Goal: Task Accomplishment & Management: Manage account settings

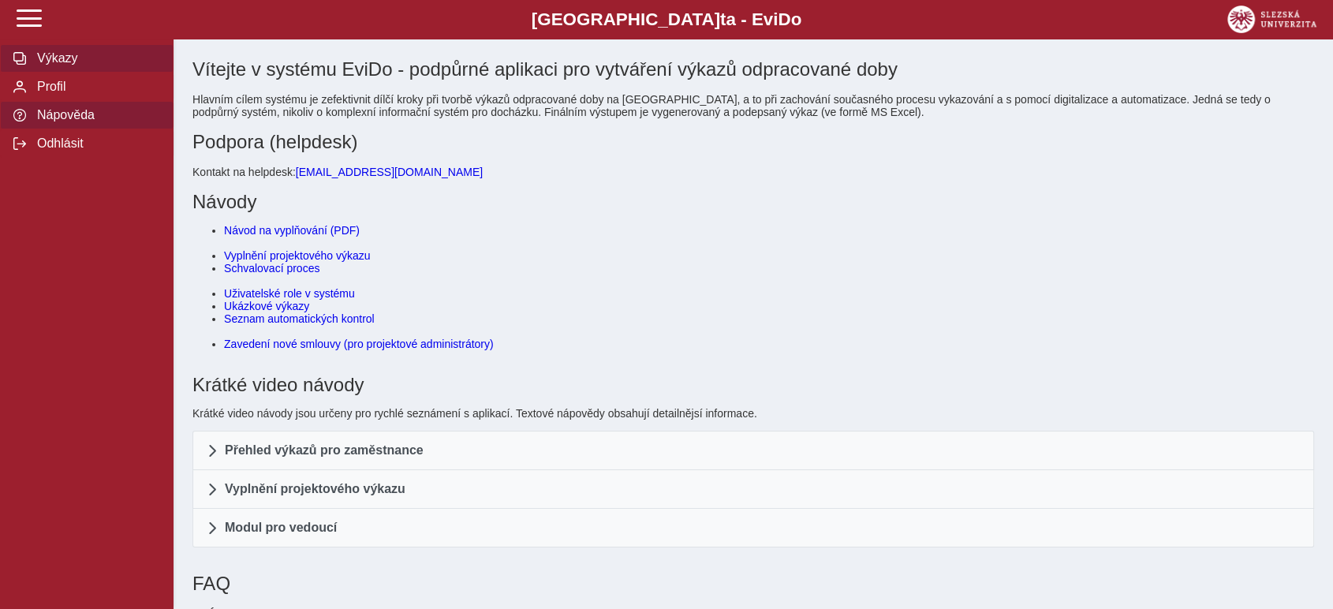
click at [51, 62] on span "Výkazy" at bounding box center [96, 58] width 128 height 14
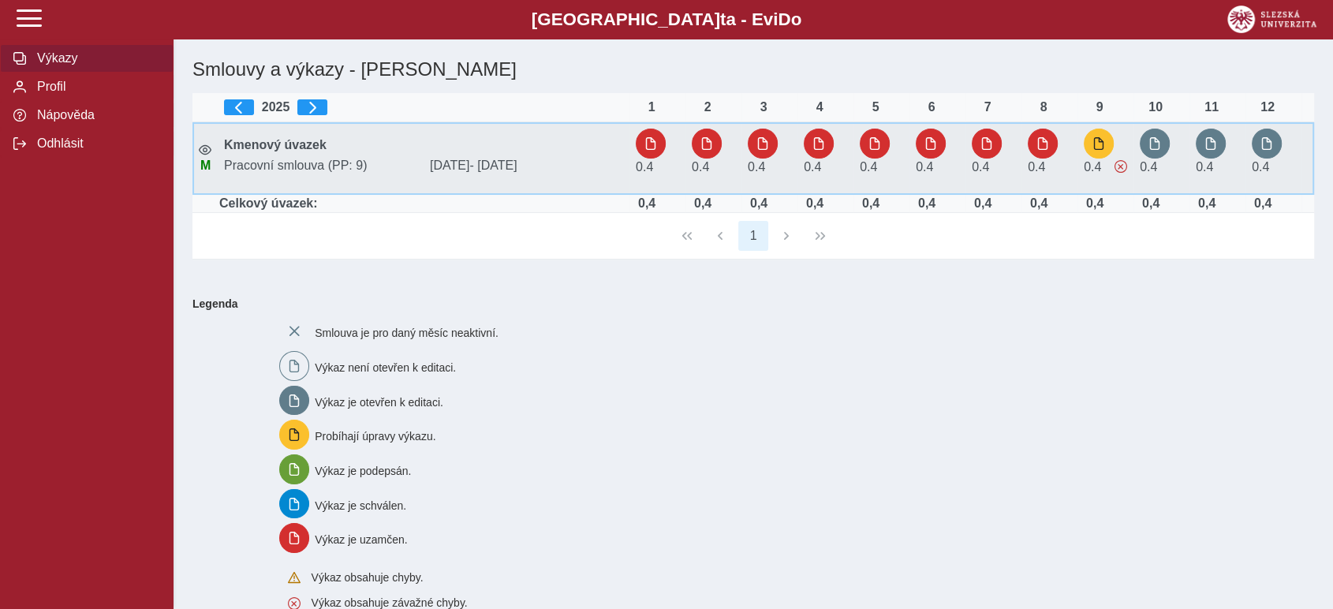
click at [1104, 159] on div "0.4" at bounding box center [1105, 158] width 43 height 59
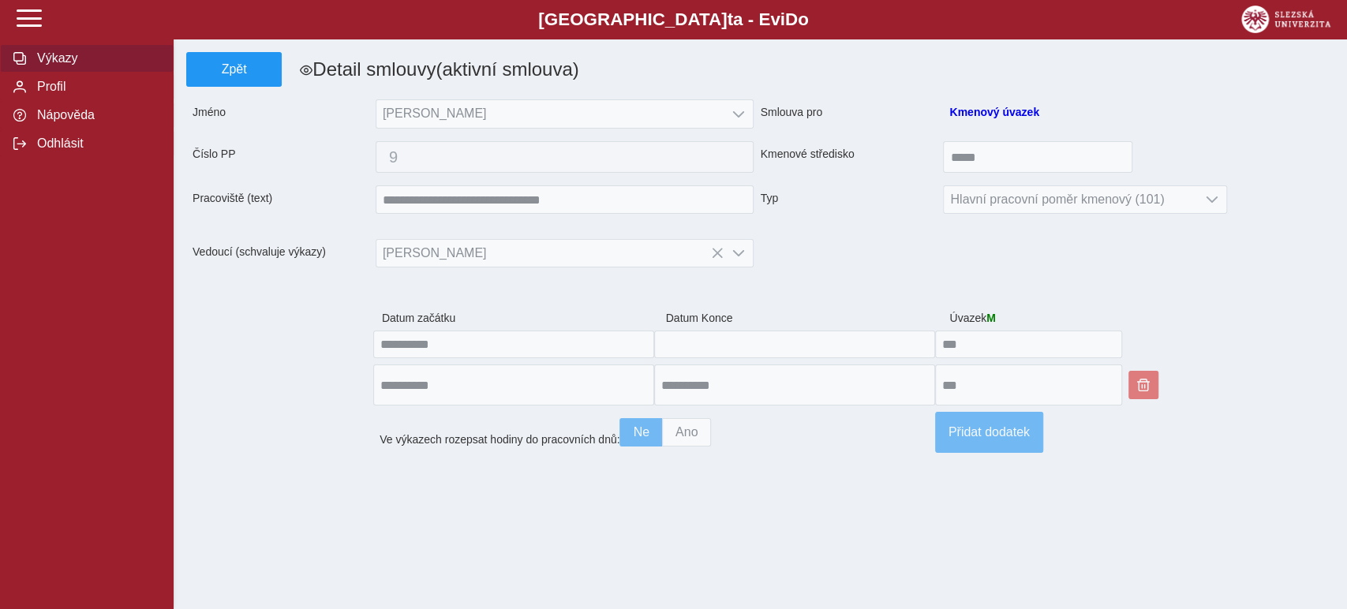
click at [54, 60] on span "Výkazy" at bounding box center [96, 58] width 128 height 14
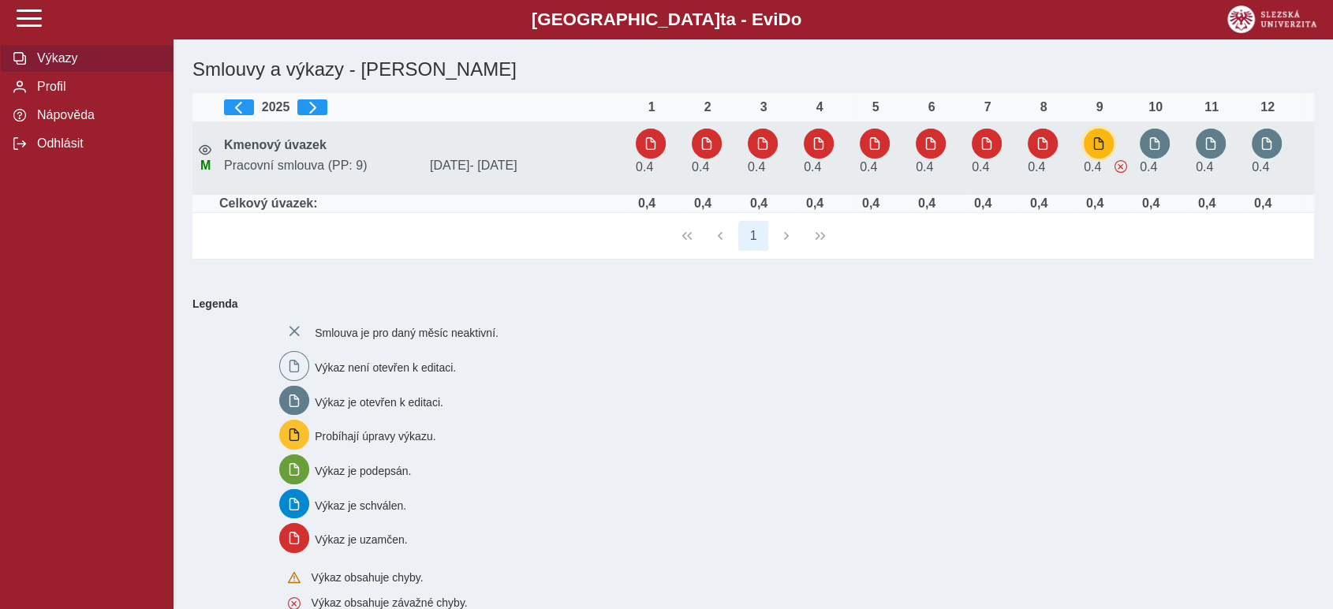
click at [1099, 140] on span "button" at bounding box center [1099, 143] width 13 height 13
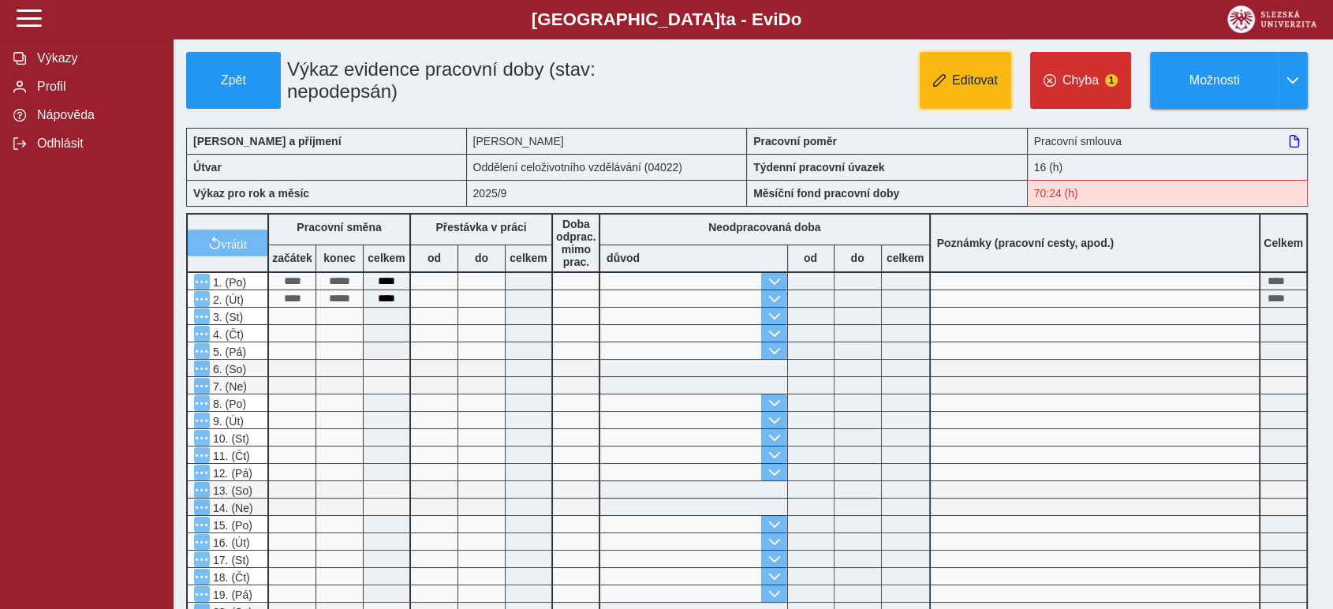
click at [967, 92] on button "Editovat" at bounding box center [966, 80] width 92 height 57
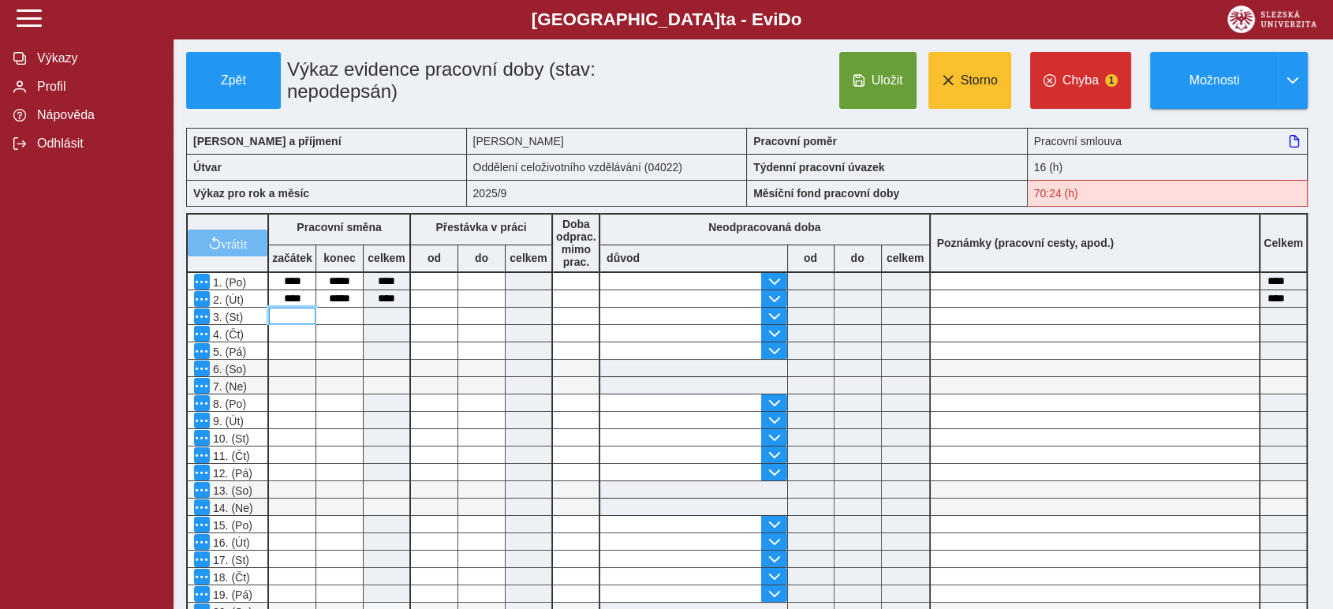
click at [298, 314] on input at bounding box center [292, 316] width 47 height 17
type input "*"
click at [341, 320] on input at bounding box center [339, 316] width 47 height 17
type input "**"
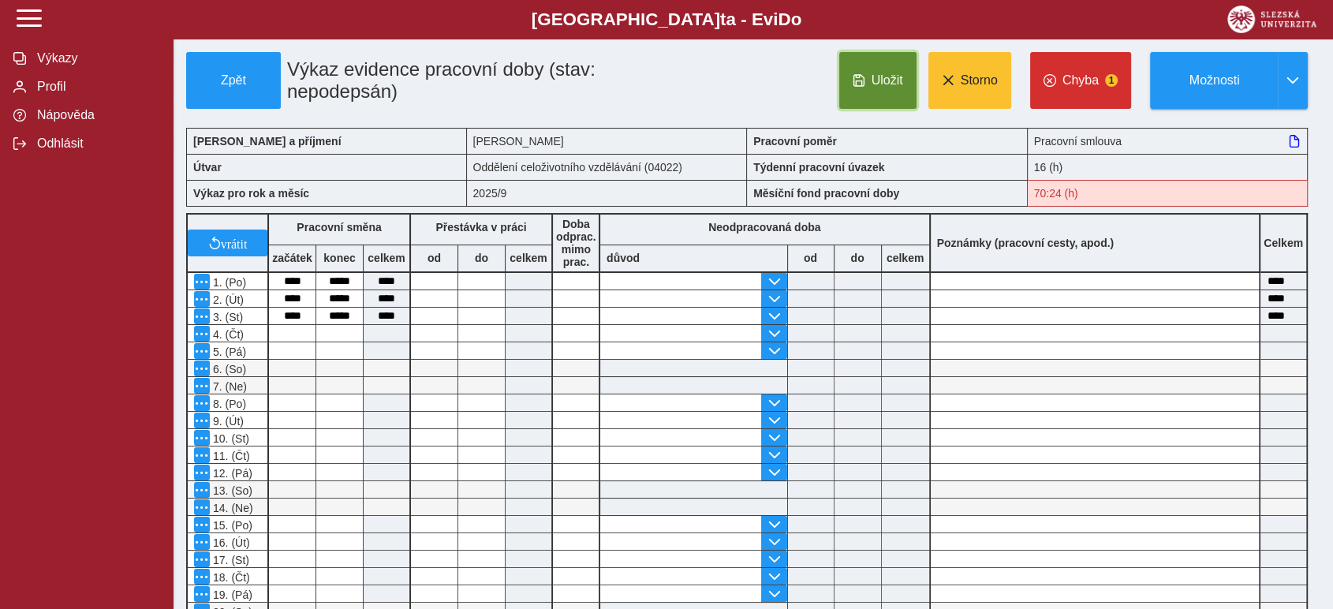
click at [879, 73] on span "Uložit" at bounding box center [888, 80] width 32 height 14
